Goal: Task Accomplishment & Management: Manage account settings

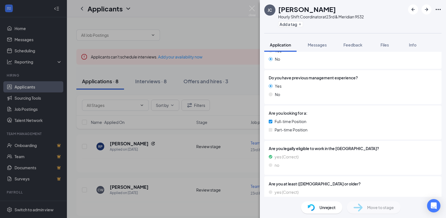
scroll to position [195, 0]
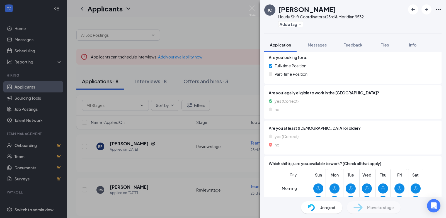
click at [218, 30] on div "[PERSON_NAME] Hourly Shift Coordinator at 23rd & Meridian 9532 Add a tag Applic…" at bounding box center [223, 109] width 446 height 218
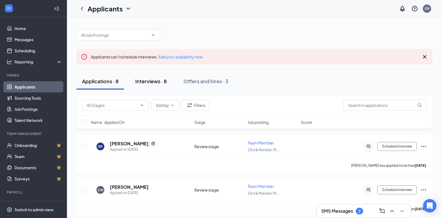
click at [150, 81] on div "Interviews · 8" at bounding box center [150, 81] width 31 height 7
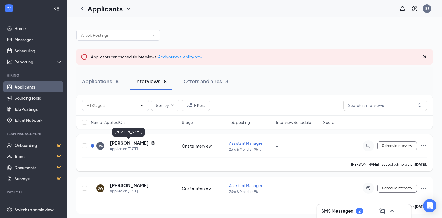
click at [121, 144] on h5 "[PERSON_NAME]" at bounding box center [129, 143] width 39 height 6
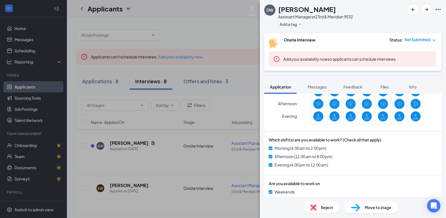
scroll to position [404, 0]
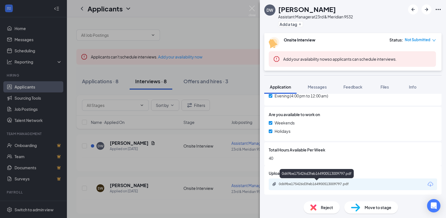
click at [313, 184] on div "0d69be175426d3feb164900513009797.pdf" at bounding box center [318, 184] width 78 height 4
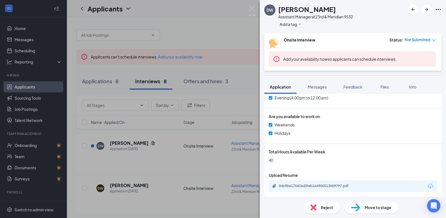
click at [380, 207] on span "Move to stage" at bounding box center [378, 208] width 27 height 6
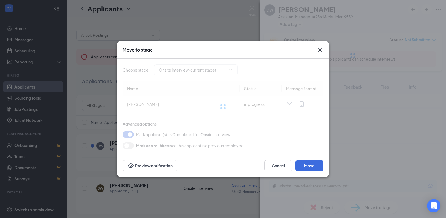
type input "Hiring Complete (final stage)"
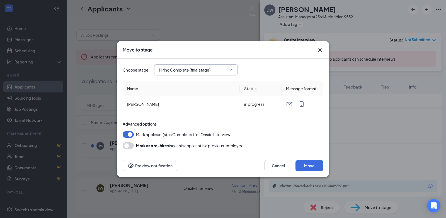
click at [216, 69] on input "Hiring Complete (final stage)" at bounding box center [192, 70] width 67 height 6
click at [222, 68] on input "Hiring Complete (final stage)" at bounding box center [192, 70] width 67 height 6
click at [306, 165] on button "Move" at bounding box center [309, 165] width 28 height 11
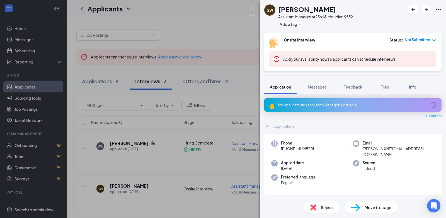
click at [123, 143] on div "SW [PERSON_NAME] Assistant Manager at 23rd & Meridian 9532 Add a tag Onsite Int…" at bounding box center [223, 109] width 446 height 218
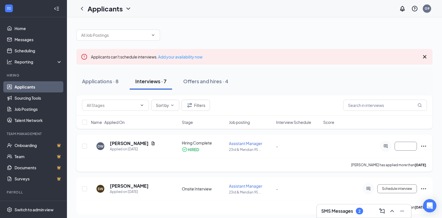
click at [201, 146] on div "Hiring Complete HIRED" at bounding box center [204, 146] width 44 height 12
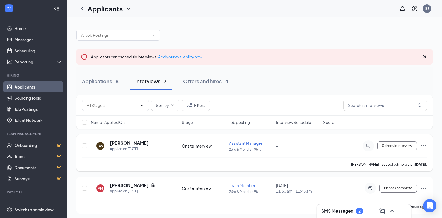
click at [249, 144] on span "Assistant Manager" at bounding box center [245, 143] width 33 height 5
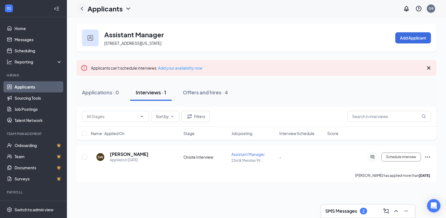
click at [82, 9] on icon "ChevronLeft" at bounding box center [82, 8] width 7 height 7
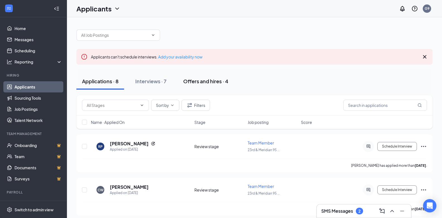
click at [208, 81] on div "Offers and hires · 4" at bounding box center [205, 81] width 45 height 7
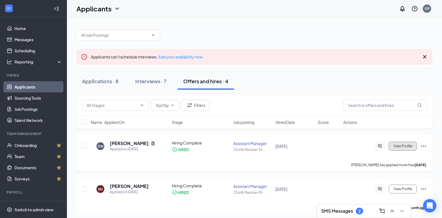
click at [402, 147] on span "View Profile" at bounding box center [402, 146] width 19 height 4
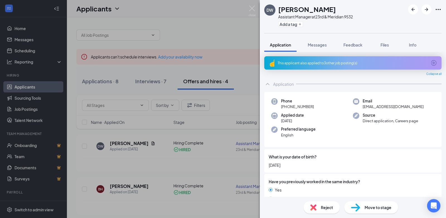
click at [373, 208] on span "Move to stage" at bounding box center [378, 208] width 27 height 6
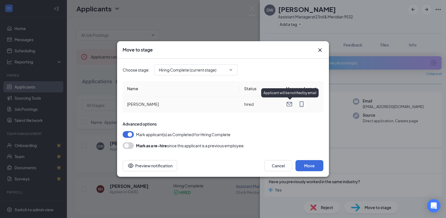
click at [287, 104] on icon "Email" at bounding box center [289, 104] width 7 height 7
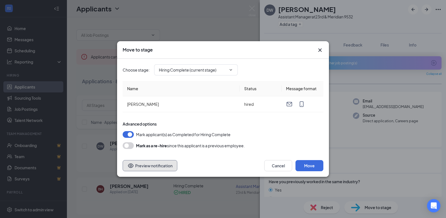
click at [151, 167] on button "Preview notification" at bounding box center [150, 165] width 55 height 11
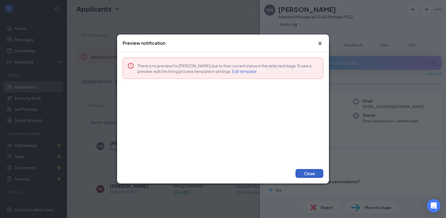
click at [320, 175] on button "Close" at bounding box center [309, 173] width 28 height 9
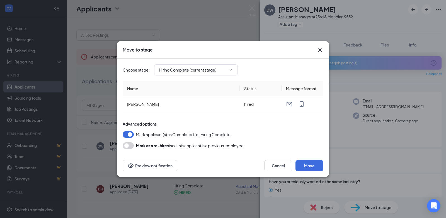
click at [319, 48] on icon "Cross" at bounding box center [320, 50] width 7 height 7
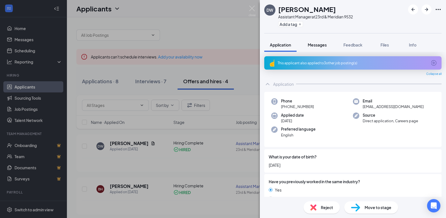
click at [319, 41] on button "Messages" at bounding box center [317, 45] width 30 height 14
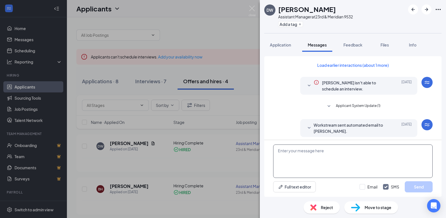
click at [292, 153] on textarea at bounding box center [352, 161] width 159 height 33
type textarea "Hello Are you still looking for employment?"
click at [409, 187] on button "Send" at bounding box center [419, 186] width 28 height 11
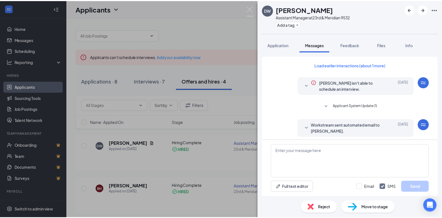
scroll to position [192, 0]
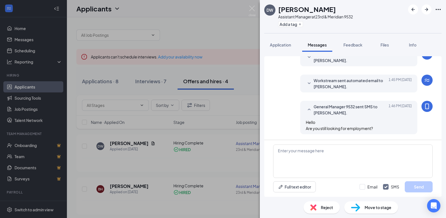
click at [203, 30] on div "DW [PERSON_NAME] Assistant Manager at 23rd & Meridian 9532 Add a tag Applicatio…" at bounding box center [223, 109] width 446 height 218
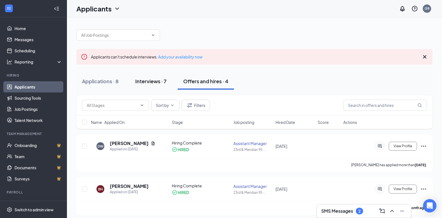
click at [147, 79] on div "Interviews · 7" at bounding box center [150, 81] width 31 height 7
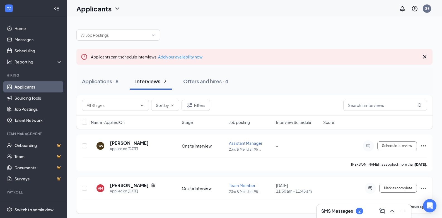
click at [424, 187] on icon "Ellipses" at bounding box center [423, 188] width 7 height 7
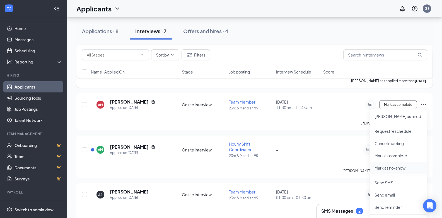
click at [389, 167] on p "Mark as no-show" at bounding box center [398, 168] width 48 height 6
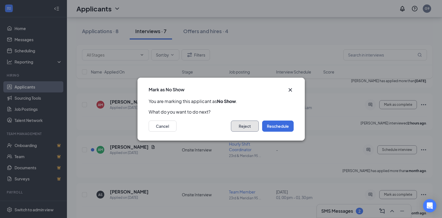
click at [248, 122] on button "Reject" at bounding box center [245, 126] width 28 height 11
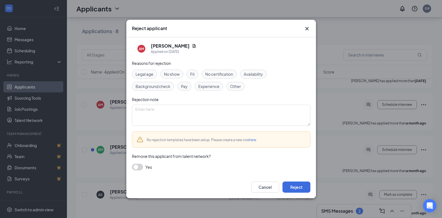
click at [167, 74] on span "No show" at bounding box center [172, 74] width 16 height 6
click at [294, 188] on button "Reject" at bounding box center [296, 187] width 28 height 11
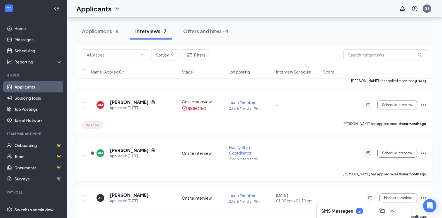
click at [424, 154] on icon "Ellipses" at bounding box center [423, 153] width 7 height 7
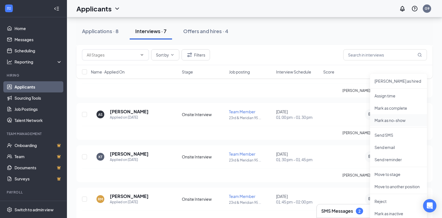
click at [388, 120] on p "Mark as no-show" at bounding box center [398, 121] width 48 height 6
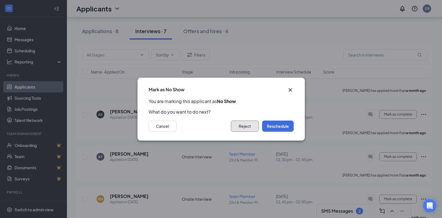
click at [250, 126] on button "Reject" at bounding box center [245, 126] width 28 height 11
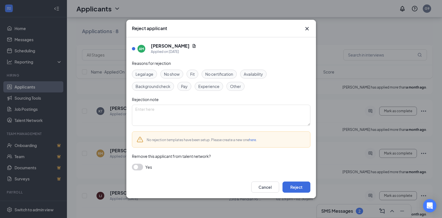
click at [176, 75] on span "No show" at bounding box center [172, 74] width 16 height 6
click at [304, 185] on button "Reject" at bounding box center [296, 187] width 28 height 11
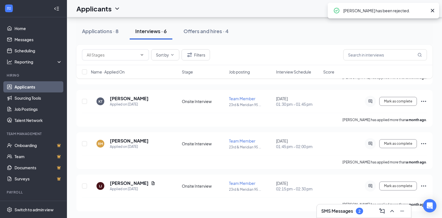
scroll to position [129, 0]
click at [423, 102] on icon "Ellipses" at bounding box center [423, 101] width 7 height 7
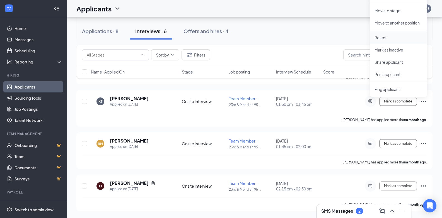
scroll to position [74, 0]
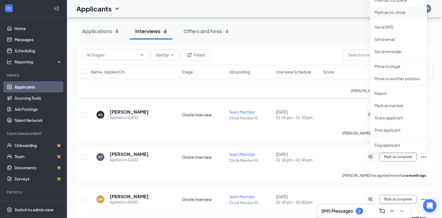
click at [396, 13] on p "Mark as no-show" at bounding box center [398, 12] width 48 height 6
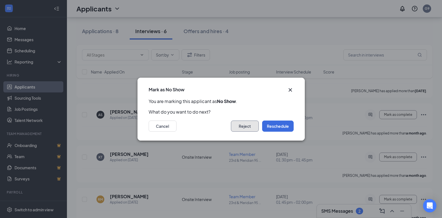
click at [237, 123] on button "Reject" at bounding box center [245, 126] width 28 height 11
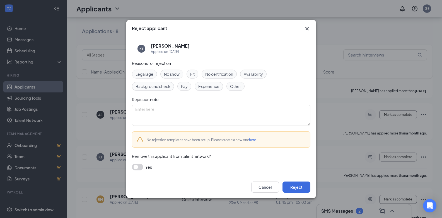
click at [171, 71] on span "No show" at bounding box center [172, 74] width 16 height 6
click at [295, 186] on button "Reject" at bounding box center [296, 187] width 28 height 11
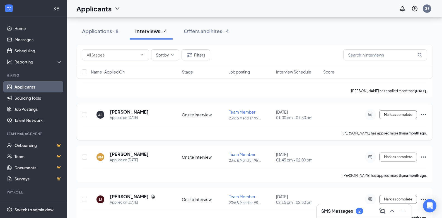
click at [424, 114] on icon "Ellipses" at bounding box center [423, 114] width 7 height 7
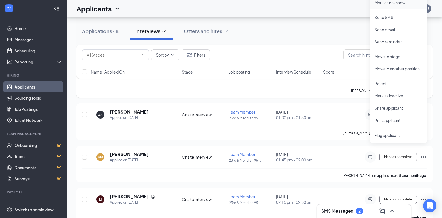
click at [405, 1] on p "Mark as no-show" at bounding box center [398, 3] width 48 height 6
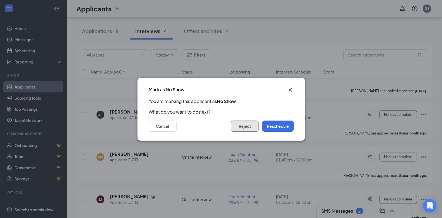
click at [238, 124] on button "Reject" at bounding box center [245, 126] width 28 height 11
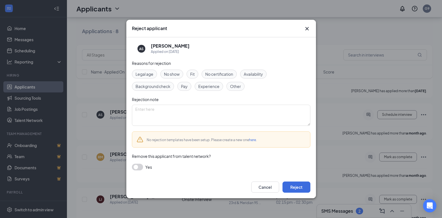
click at [173, 74] on span "No show" at bounding box center [172, 74] width 16 height 6
click at [298, 187] on button "Reject" at bounding box center [296, 187] width 28 height 11
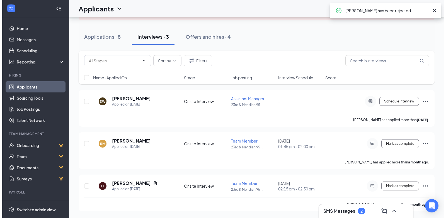
scroll to position [45, 0]
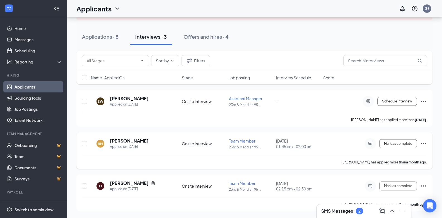
click at [424, 141] on icon "Ellipses" at bounding box center [423, 143] width 7 height 7
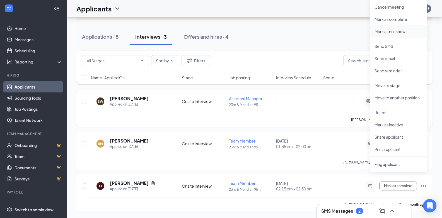
click at [400, 28] on li "Mark as no-show" at bounding box center [398, 31] width 57 height 12
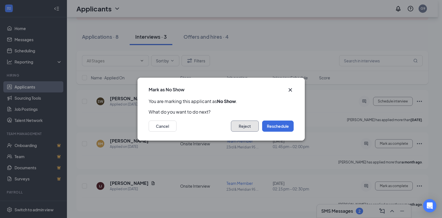
click at [241, 125] on button "Reject" at bounding box center [245, 126] width 28 height 11
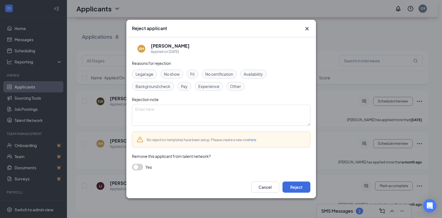
click at [176, 73] on span "No show" at bounding box center [172, 74] width 16 height 6
click at [296, 187] on button "Reject" at bounding box center [296, 187] width 28 height 11
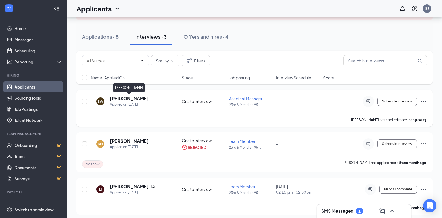
click at [120, 99] on h5 "[PERSON_NAME]" at bounding box center [129, 99] width 39 height 6
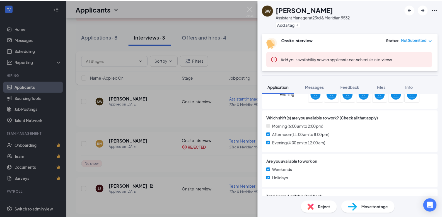
scroll to position [372, 0]
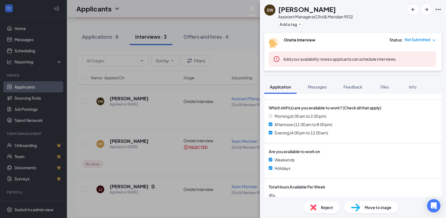
click at [219, 161] on div "SW [PERSON_NAME] Assistant Manager at 23rd & Meridian 9532 Add a tag Onsite Int…" at bounding box center [223, 109] width 446 height 218
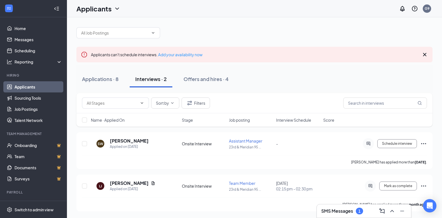
scroll to position [2, 0]
click at [399, 143] on span "Schedule interview" at bounding box center [397, 144] width 30 height 4
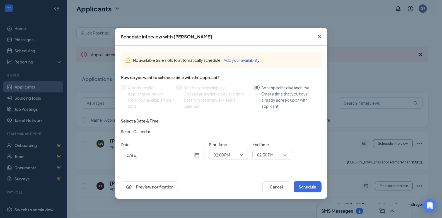
click at [196, 156] on div "[DATE]" at bounding box center [162, 155] width 74 height 6
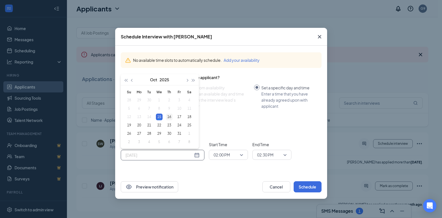
type input "[DATE]"
click at [170, 115] on div "16" at bounding box center [169, 117] width 7 height 7
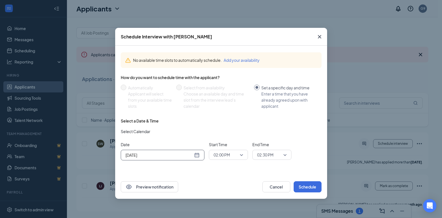
click at [242, 154] on span "02:00 PM" at bounding box center [228, 155] width 30 height 8
click at [225, 117] on span "11:00 AM" at bounding box center [221, 117] width 16 height 6
click at [285, 153] on span "02:30 PM" at bounding box center [272, 155] width 30 height 8
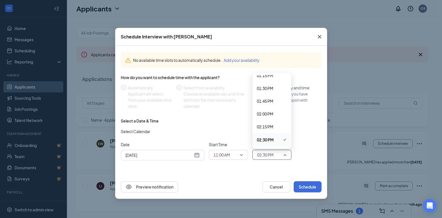
click at [243, 155] on div "11:00 AM" at bounding box center [228, 155] width 39 height 10
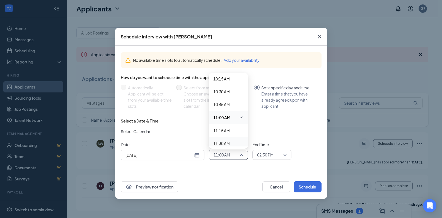
click at [227, 141] on span "11:30 AM" at bounding box center [221, 143] width 16 height 6
click at [284, 156] on span "02:30 PM" at bounding box center [272, 155] width 30 height 8
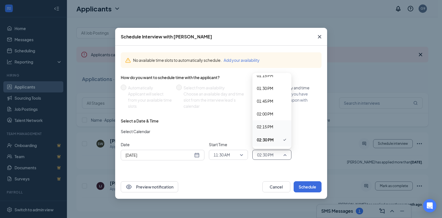
scroll to position [574, 0]
click at [270, 110] on span "11:45 AM" at bounding box center [265, 110] width 16 height 6
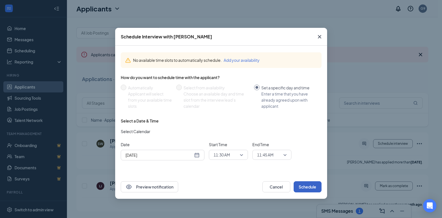
click at [308, 183] on button "Schedule" at bounding box center [307, 186] width 28 height 11
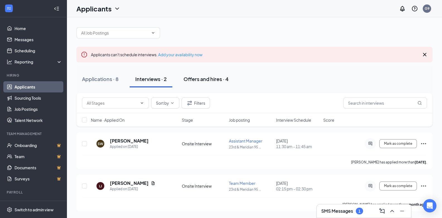
click at [203, 78] on div "Offers and hires · 4" at bounding box center [205, 79] width 45 height 7
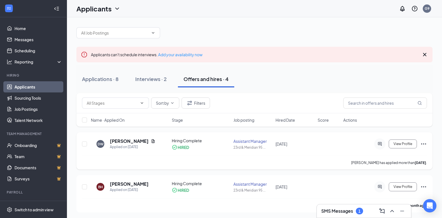
click at [424, 145] on icon "Ellipses" at bounding box center [423, 144] width 7 height 7
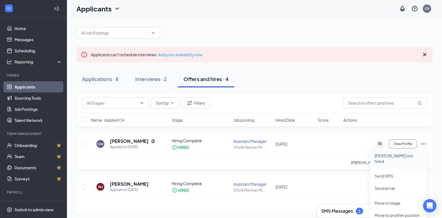
click at [387, 157] on p "[PERSON_NAME] not hired" at bounding box center [398, 158] width 48 height 11
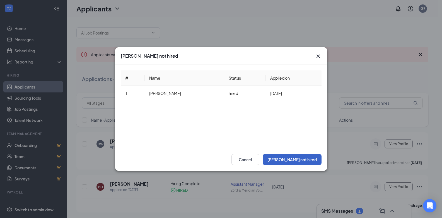
click at [299, 157] on button "[PERSON_NAME] not hired" at bounding box center [292, 159] width 59 height 11
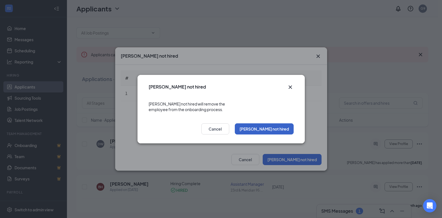
click at [275, 125] on button "[PERSON_NAME] not hired" at bounding box center [264, 128] width 59 height 11
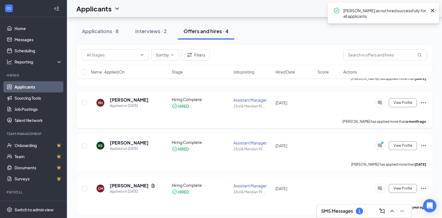
scroll to position [89, 0]
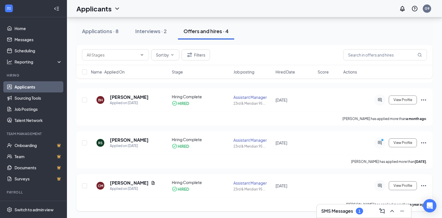
click at [424, 185] on icon "Ellipses" at bounding box center [423, 186] width 7 height 7
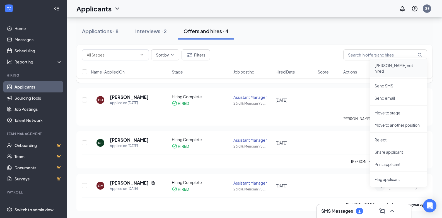
click at [392, 67] on p "[PERSON_NAME] not hired" at bounding box center [398, 68] width 48 height 11
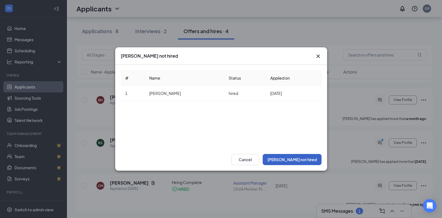
click at [295, 158] on button "[PERSON_NAME] not hired" at bounding box center [292, 159] width 59 height 11
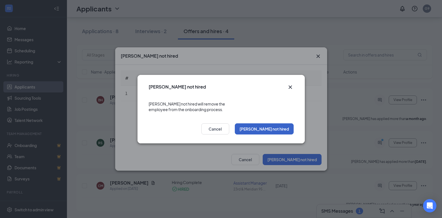
click at [275, 125] on button "[PERSON_NAME] not hired" at bounding box center [264, 128] width 59 height 11
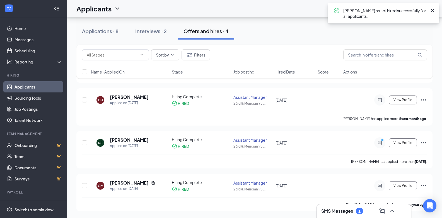
scroll to position [88, 0]
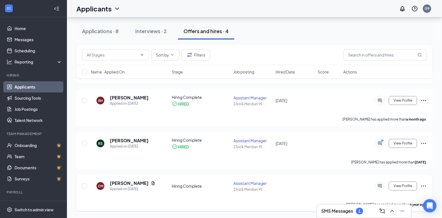
click at [422, 185] on icon "Ellipses" at bounding box center [423, 186] width 7 height 7
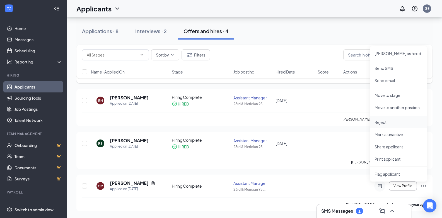
click at [383, 121] on p "Reject" at bounding box center [398, 123] width 48 height 6
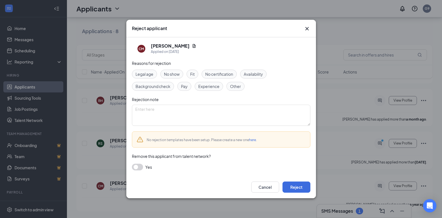
click at [238, 88] on span "Other" at bounding box center [235, 86] width 11 height 6
click at [291, 186] on button "Reject" at bounding box center [296, 187] width 28 height 11
click at [234, 85] on span "Other" at bounding box center [235, 86] width 11 height 6
click at [271, 189] on button "Cancel" at bounding box center [265, 187] width 28 height 11
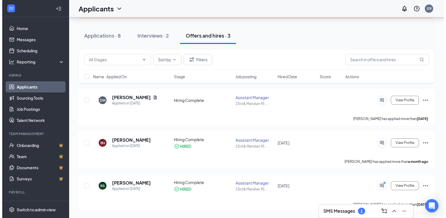
scroll to position [46, 0]
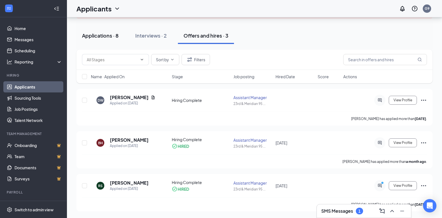
click at [107, 37] on div "Applications · 8" at bounding box center [100, 35] width 37 height 7
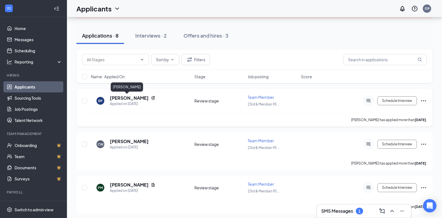
click at [117, 97] on h5 "[PERSON_NAME]" at bounding box center [129, 98] width 39 height 6
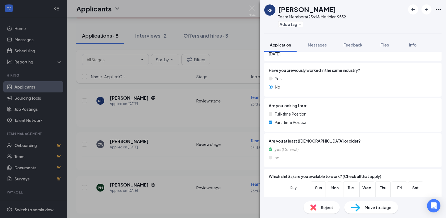
scroll to position [195, 0]
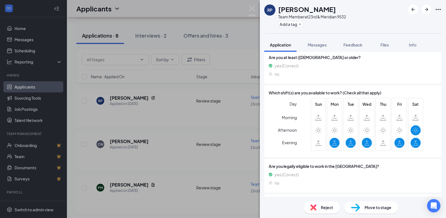
click at [166, 118] on div "RP [PERSON_NAME] Team Member at 23rd & Meridian 9532 Add a tag Application Mess…" at bounding box center [223, 109] width 446 height 218
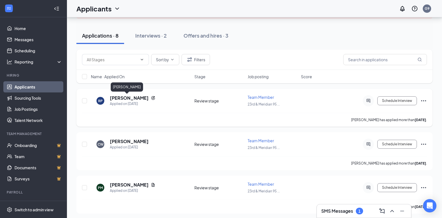
click at [118, 99] on h5 "[PERSON_NAME]" at bounding box center [129, 98] width 39 height 6
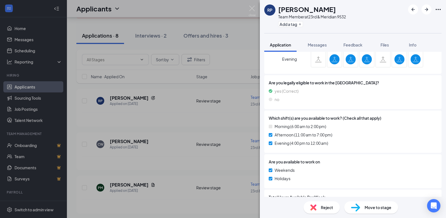
scroll to position [295, 0]
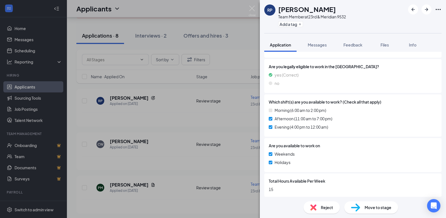
click at [175, 104] on div "RP [PERSON_NAME] Team Member at 23rd & Meridian 9532 Add a tag Application Mess…" at bounding box center [223, 109] width 446 height 218
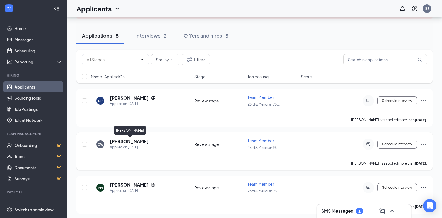
click at [134, 141] on h5 "[PERSON_NAME]" at bounding box center [129, 142] width 39 height 6
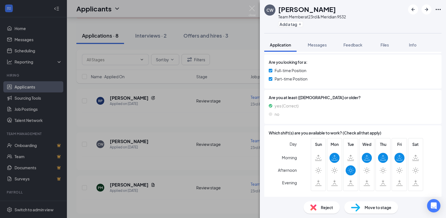
scroll to position [195, 0]
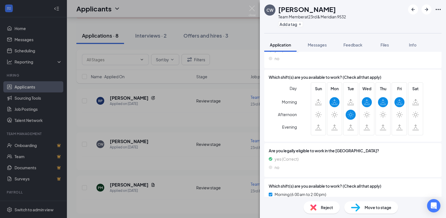
click at [184, 119] on div "CW [PERSON_NAME] Team Member at 23rd & Meridian 9532 Add a tag Application Mess…" at bounding box center [223, 109] width 446 height 218
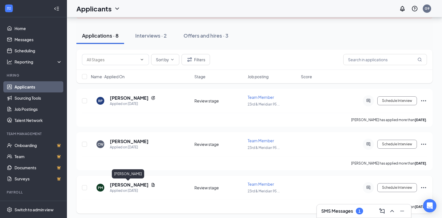
click at [124, 186] on h5 "[PERSON_NAME]" at bounding box center [129, 185] width 39 height 6
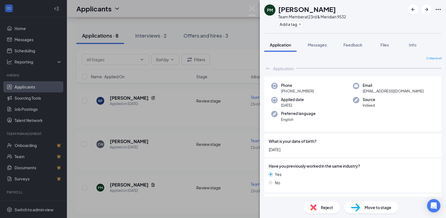
scroll to position [56, 0]
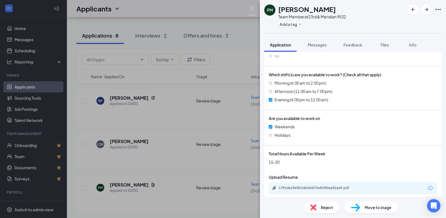
scroll to position [310, 0]
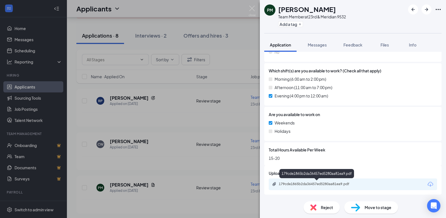
click at [307, 184] on div "179cde1865b2da36457ed5280aa81ea9.pdf" at bounding box center [318, 184] width 78 height 4
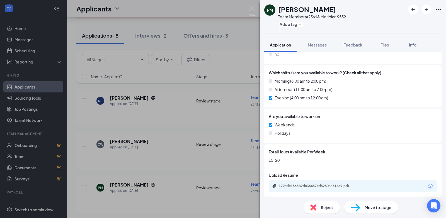
click at [157, 170] on div "PM [PERSON_NAME] Team Member at 23rd & Meridian 9532 Add a tag Application Mess…" at bounding box center [223, 109] width 446 height 218
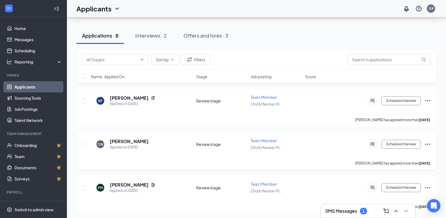
scroll to position [129, 0]
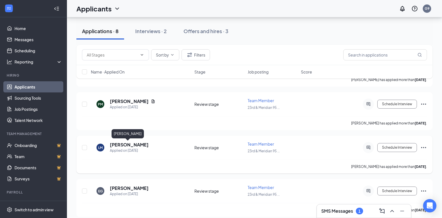
click at [125, 145] on h5 "[PERSON_NAME]" at bounding box center [129, 145] width 39 height 6
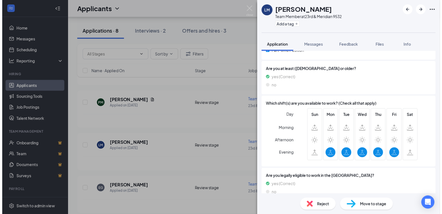
scroll to position [223, 0]
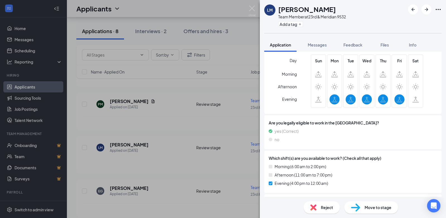
click at [164, 163] on div "LM [PERSON_NAME] Team Member at 23rd & Meridian 9532 Add a tag Application Mess…" at bounding box center [223, 109] width 446 height 218
